Goal: Task Accomplishment & Management: Manage account settings

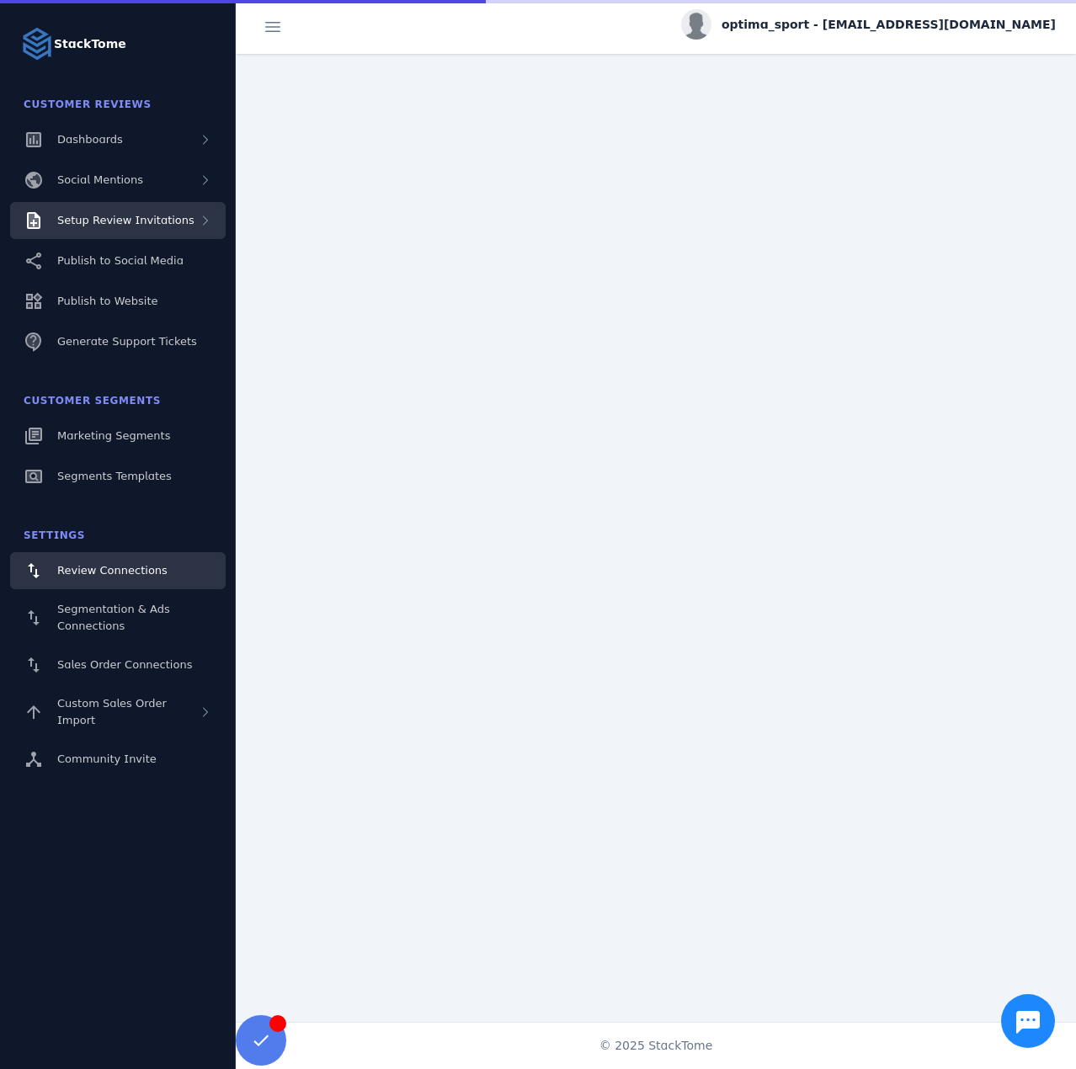
click at [115, 219] on span "Setup Review Invitations" at bounding box center [125, 220] width 137 height 13
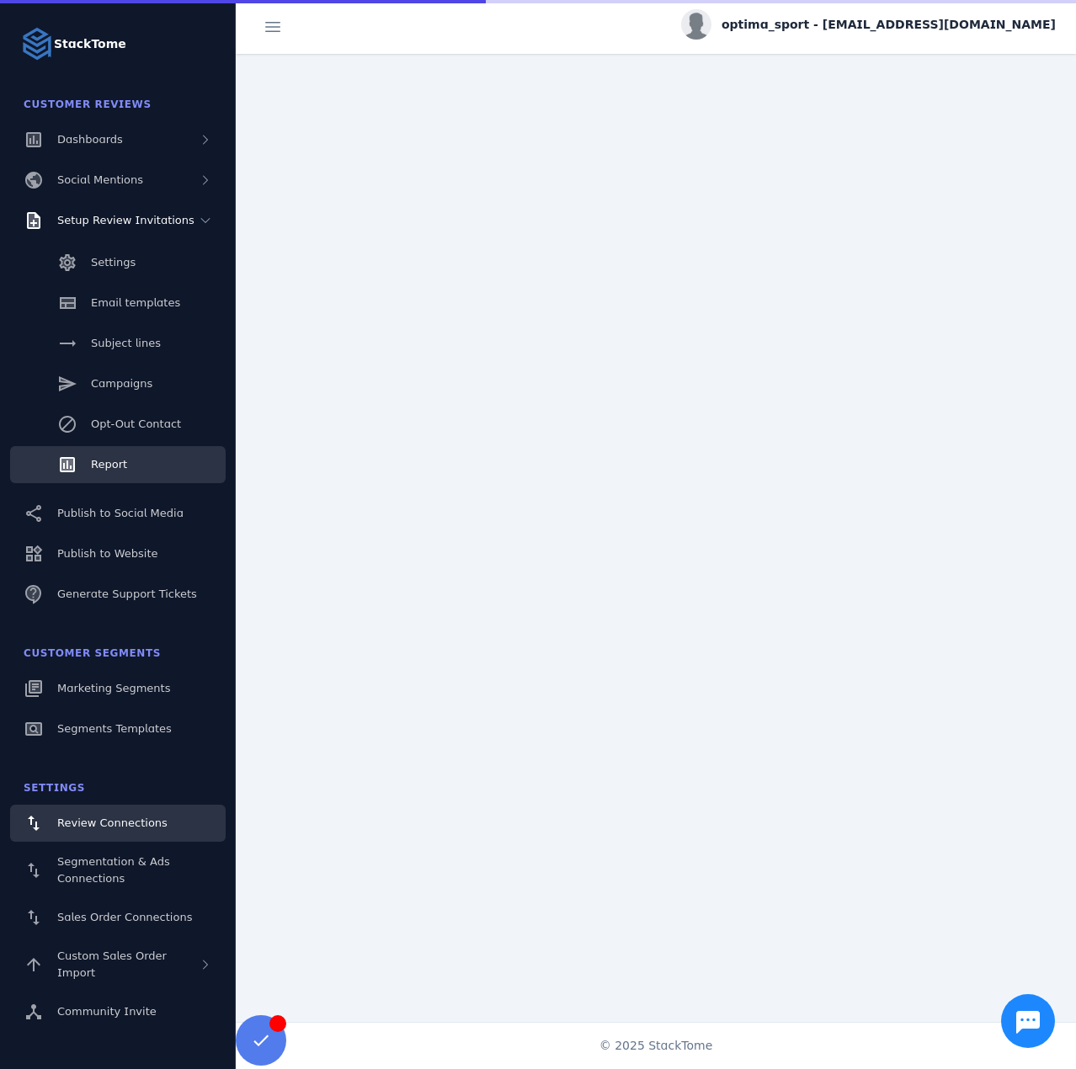
click at [138, 450] on link "Report" at bounding box center [118, 464] width 216 height 37
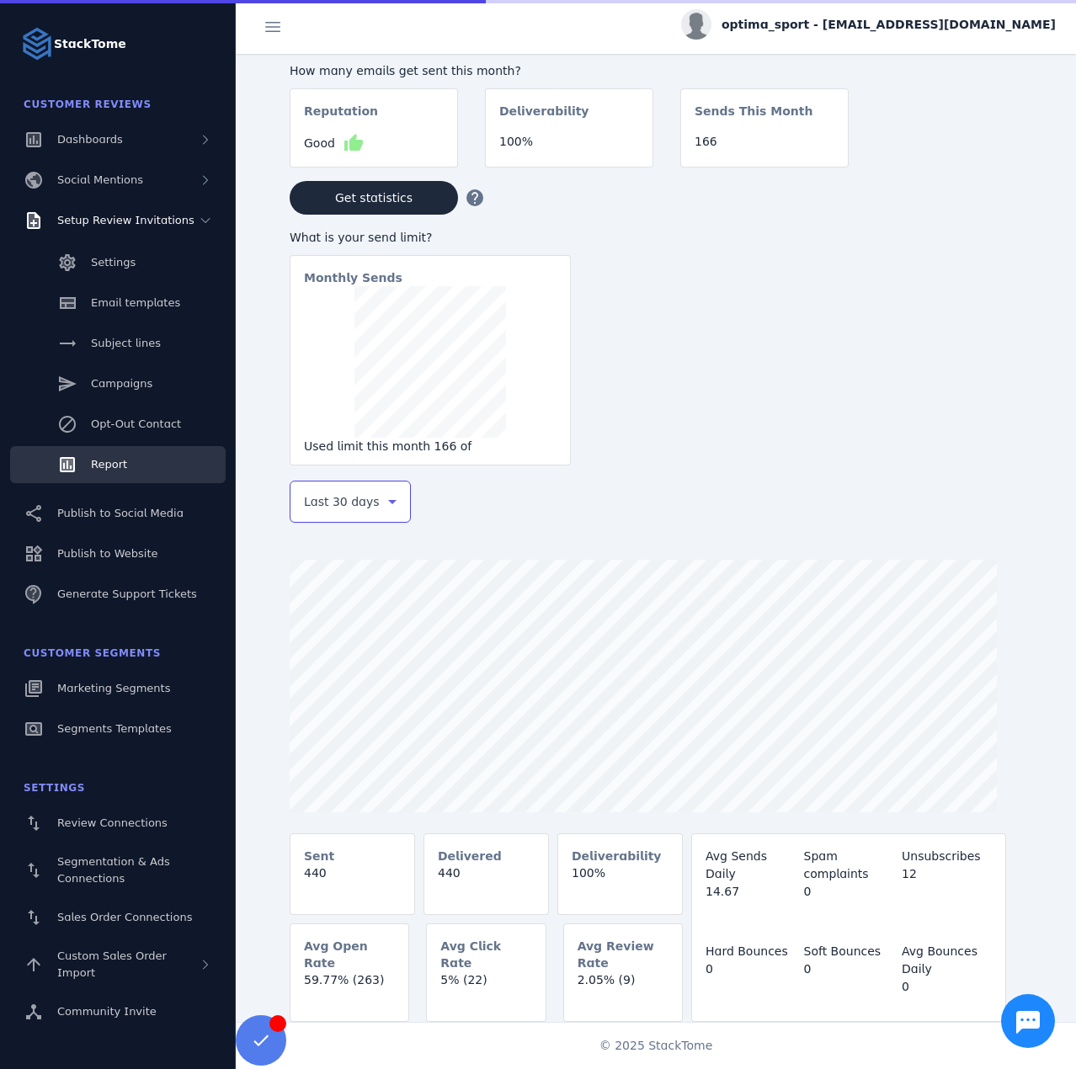
click at [357, 506] on span "Last 30 days" at bounding box center [342, 502] width 76 height 20
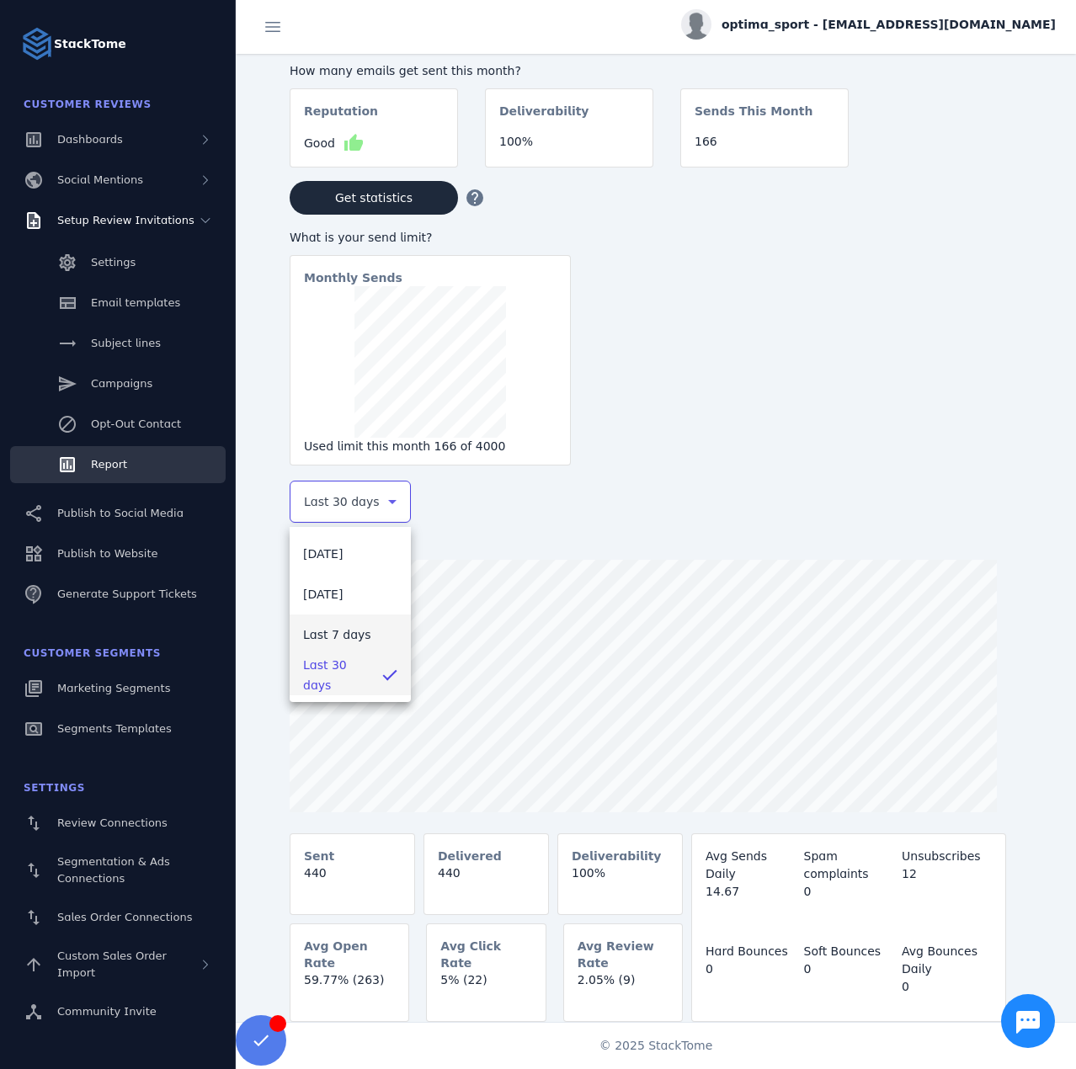
click at [330, 632] on span "Last 7 days" at bounding box center [337, 635] width 68 height 20
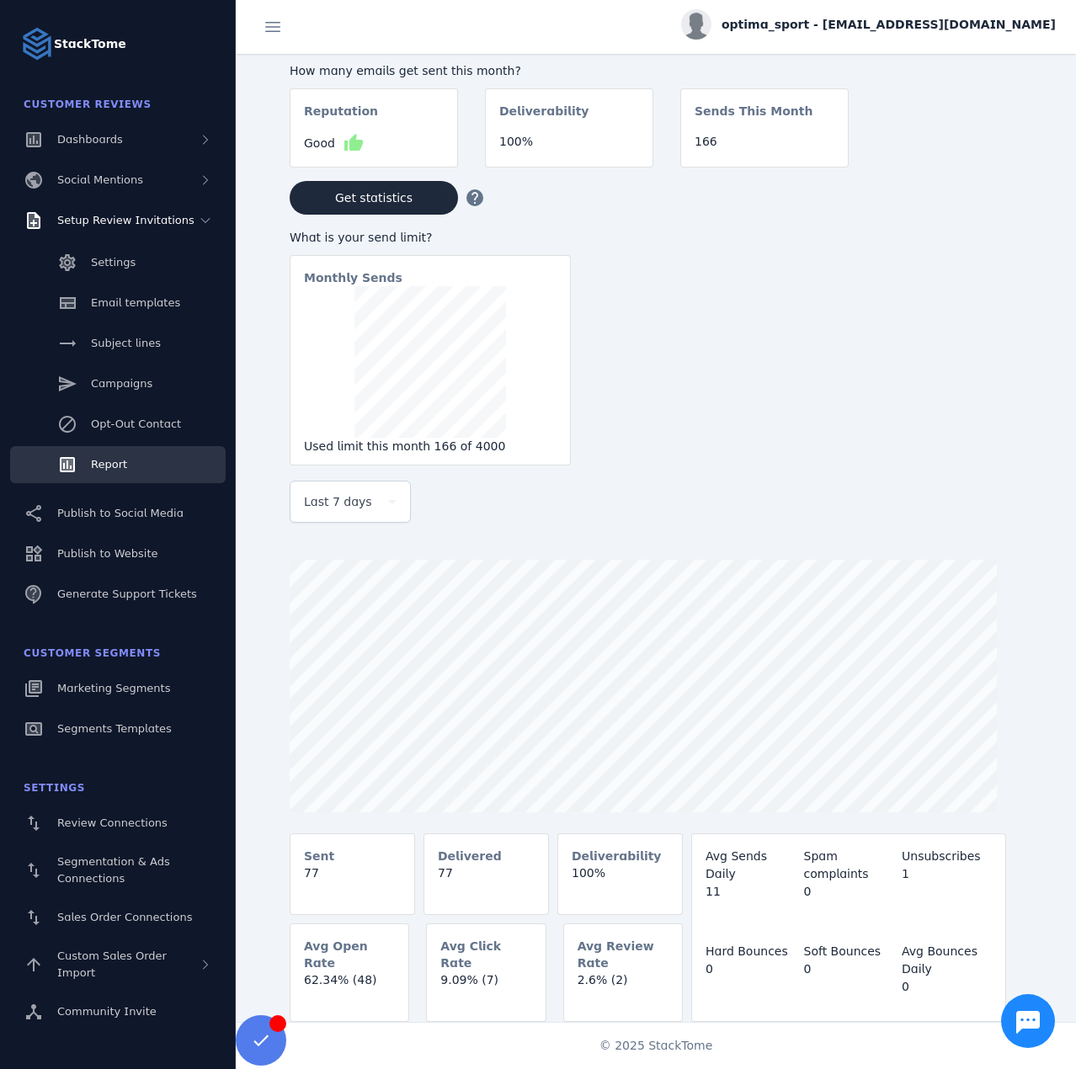
click at [934, 29] on span "optima_sport - [EMAIL_ADDRESS][DOMAIN_NAME]" at bounding box center [889, 25] width 334 height 18
click at [1004, 155] on span "Sign out" at bounding box center [1002, 162] width 49 height 20
